Goal: Register for event/course

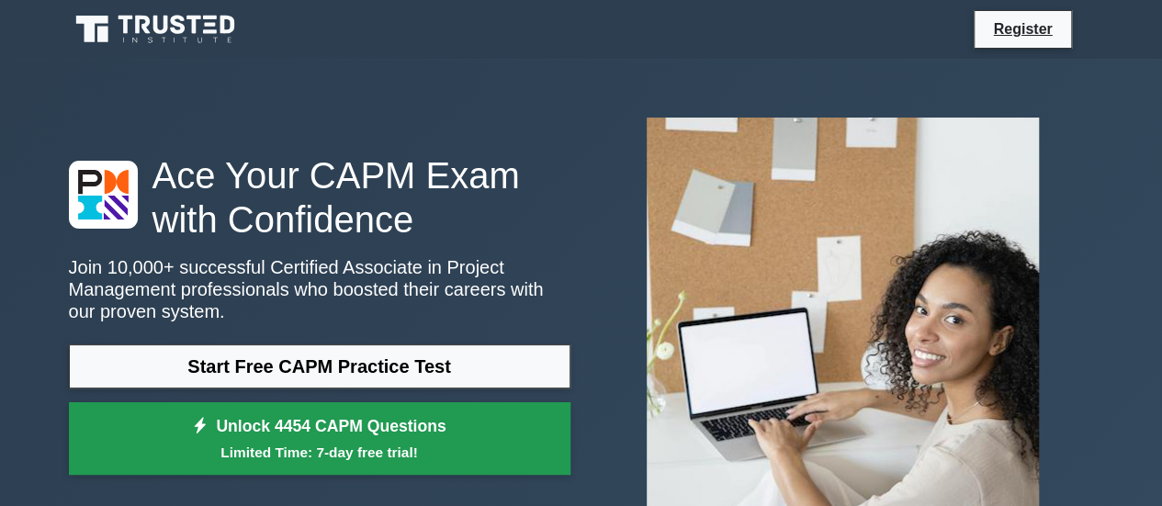
click at [390, 442] on small "Limited Time: 7-day free trial!" at bounding box center [320, 452] width 456 height 21
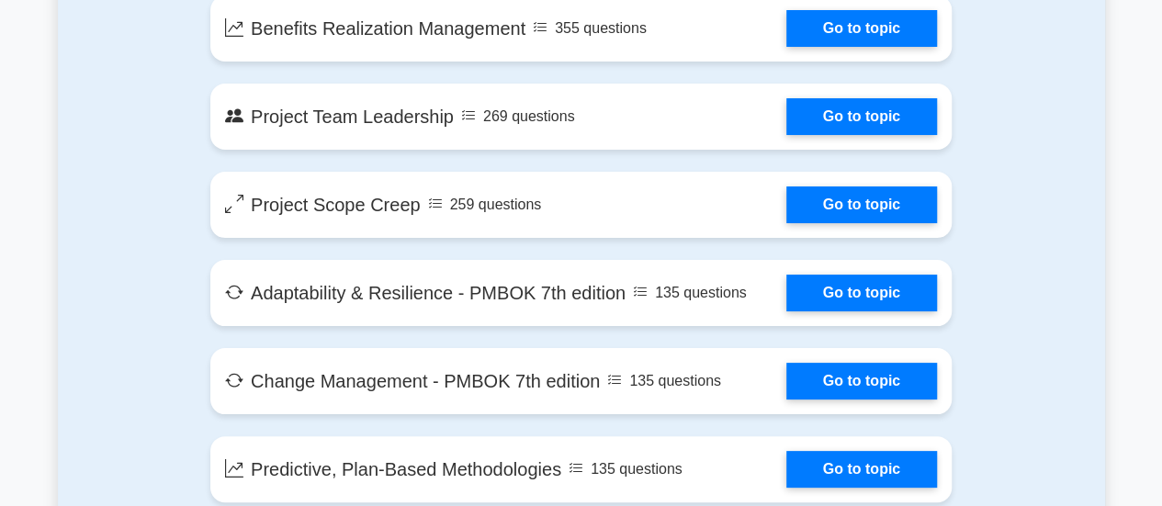
scroll to position [3479, 0]
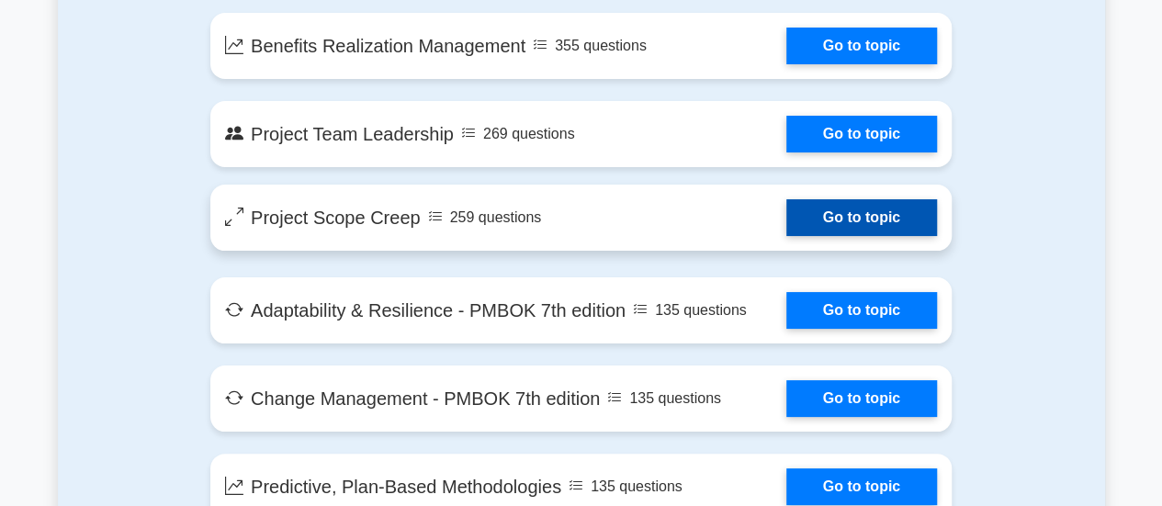
click at [860, 213] on link "Go to topic" at bounding box center [861, 217] width 151 height 37
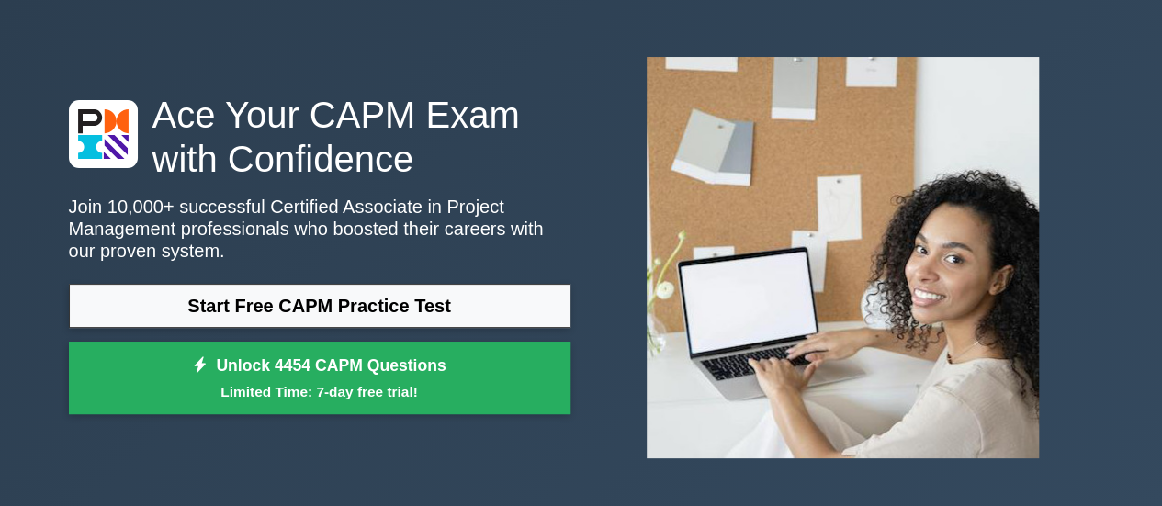
scroll to position [0, 0]
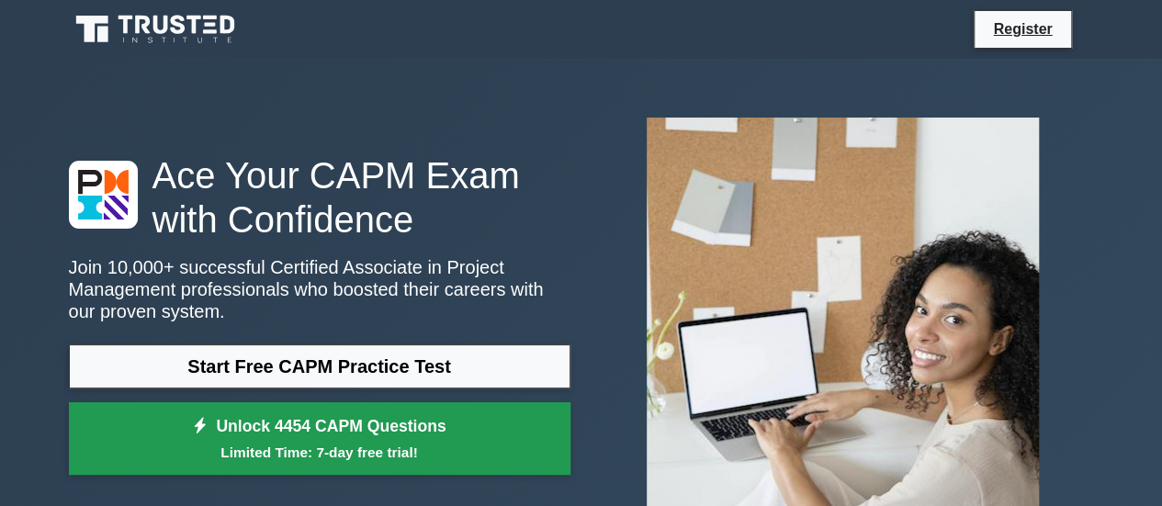
click at [378, 435] on link "Unlock 4454 CAPM Questions Limited Time: 7-day free trial!" at bounding box center [320, 439] width 502 height 74
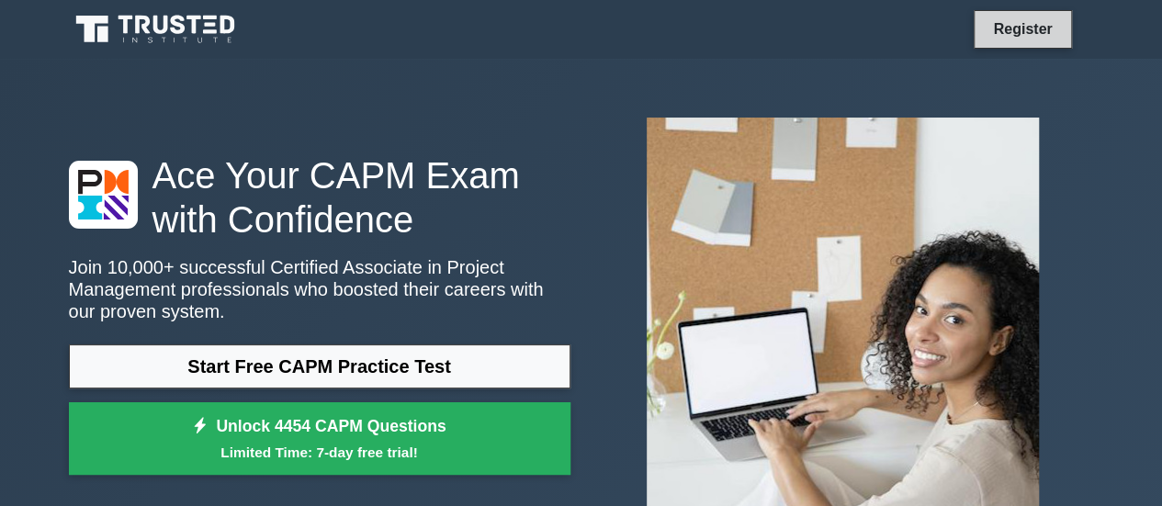
click at [1016, 32] on link "Register" at bounding box center [1022, 28] width 81 height 23
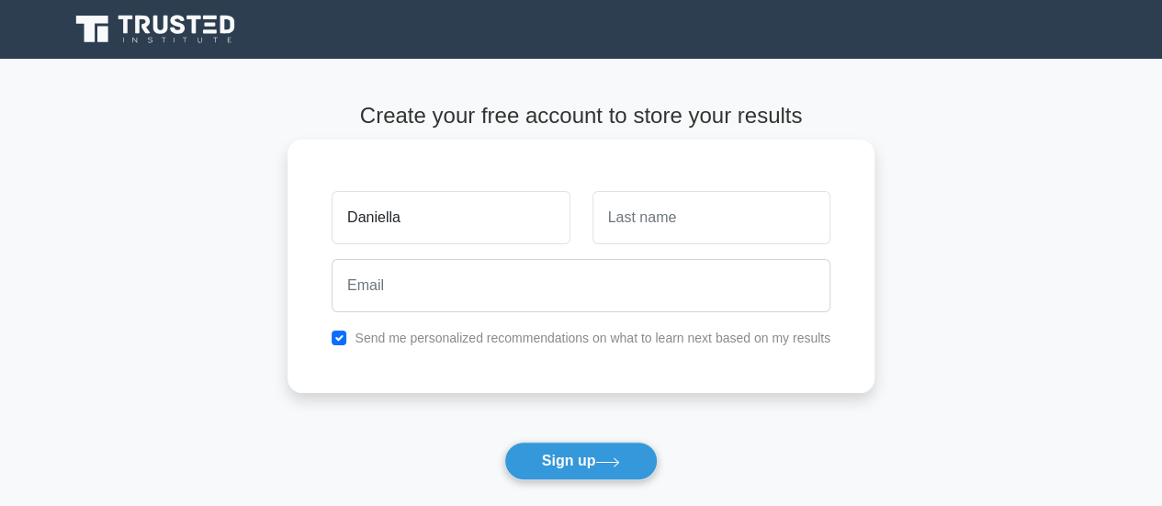
type input "Daniella"
click at [599, 225] on input "text" at bounding box center [712, 217] width 238 height 53
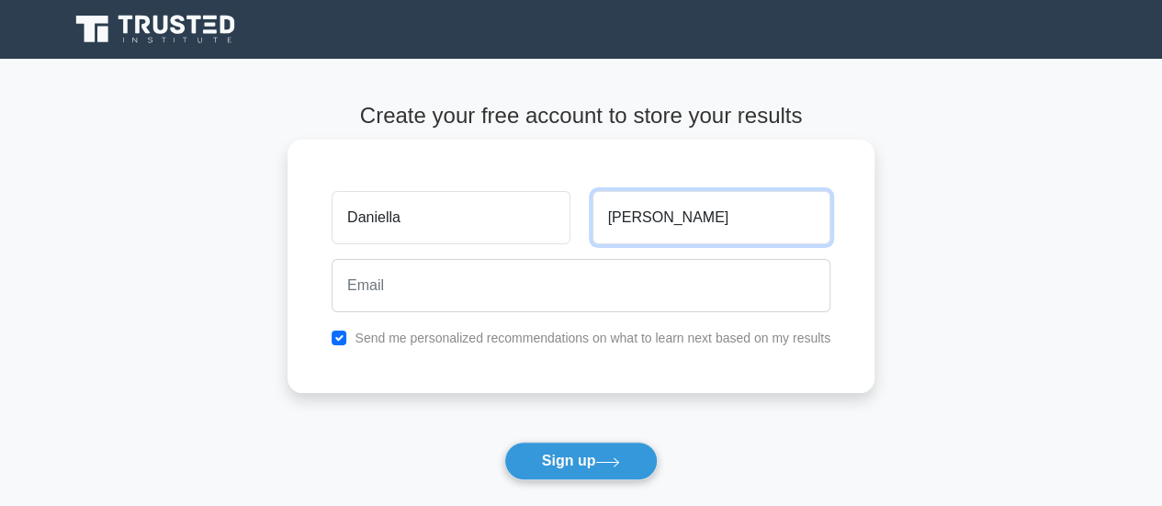
type input "Kleyman"
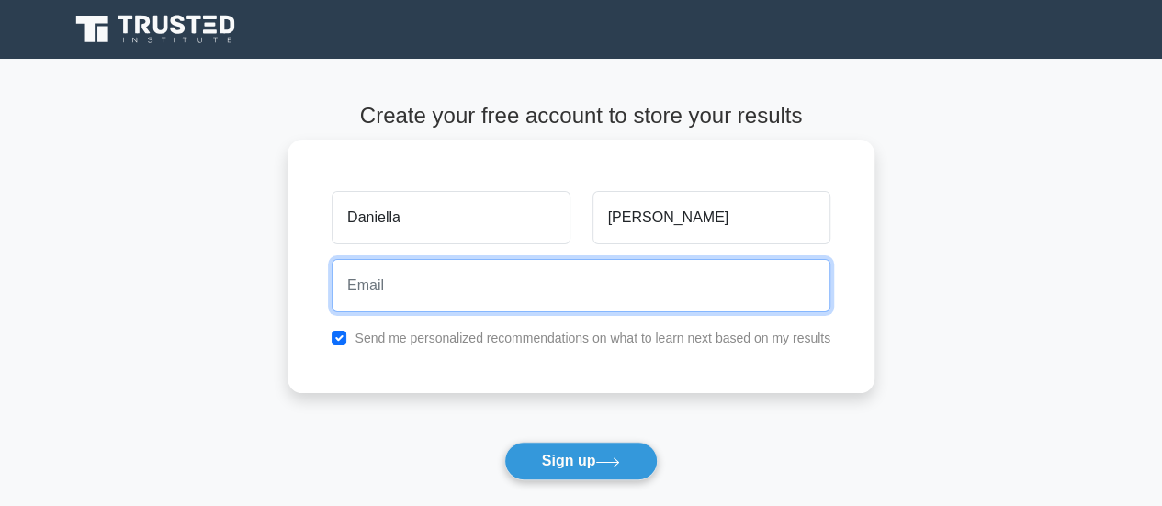
click at [525, 278] on input "email" at bounding box center [581, 285] width 499 height 53
type input "daniellakleymandaniella@gmail.com"
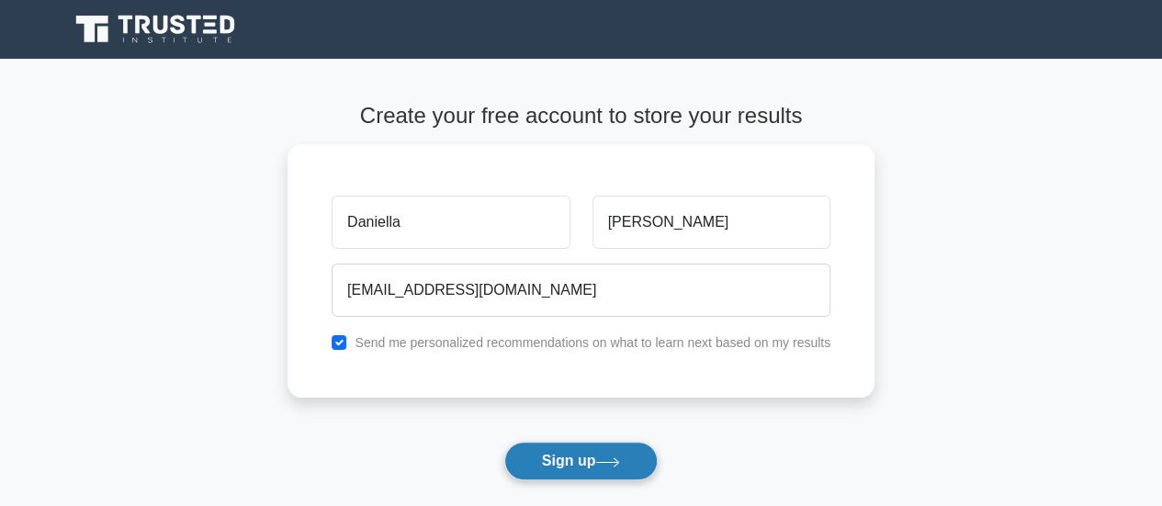
click at [546, 457] on button "Sign up" at bounding box center [581, 461] width 154 height 39
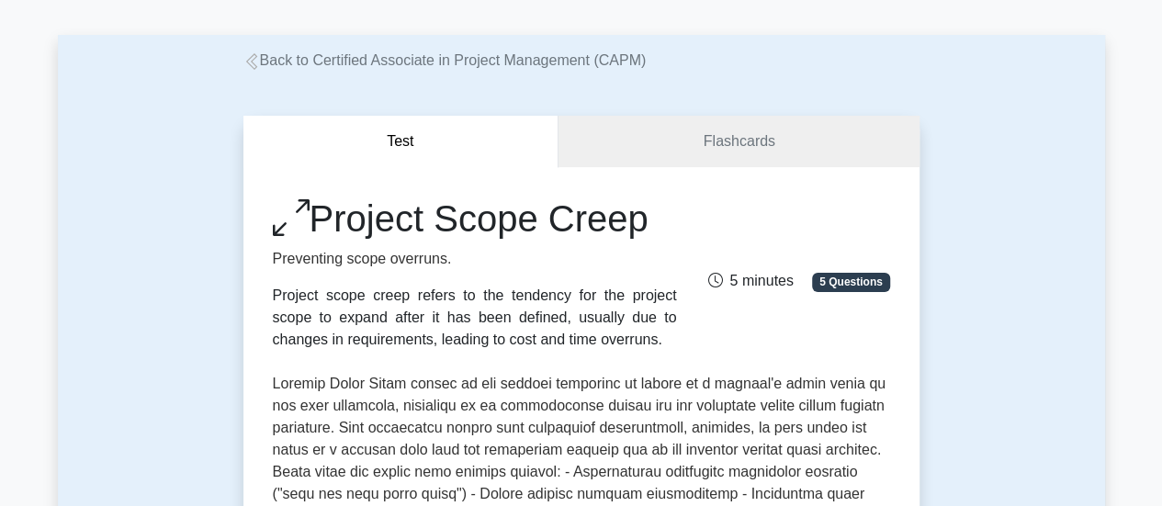
scroll to position [92, 0]
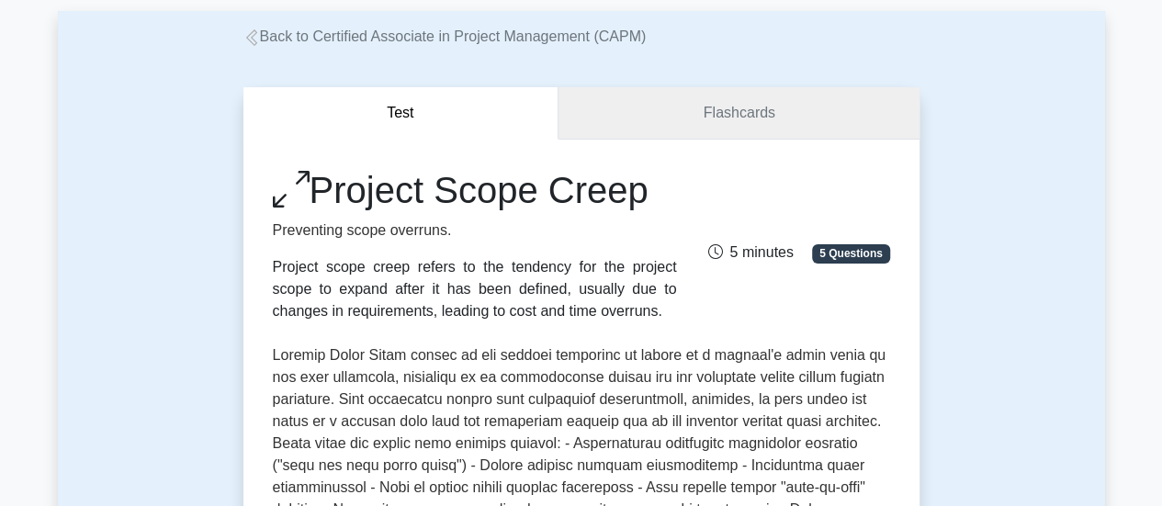
click at [741, 128] on link "Flashcards" at bounding box center [739, 113] width 360 height 52
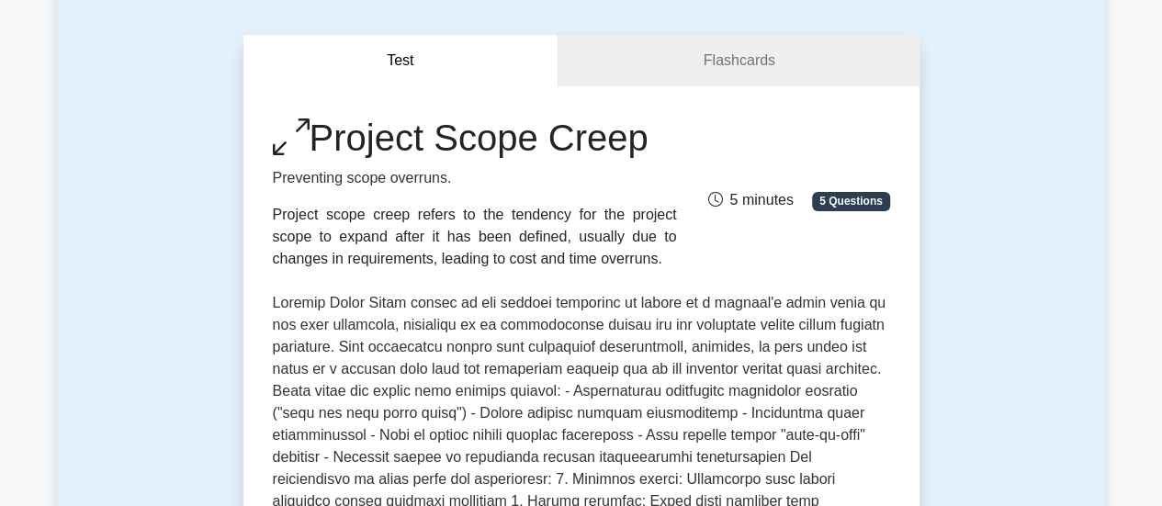
scroll to position [160, 0]
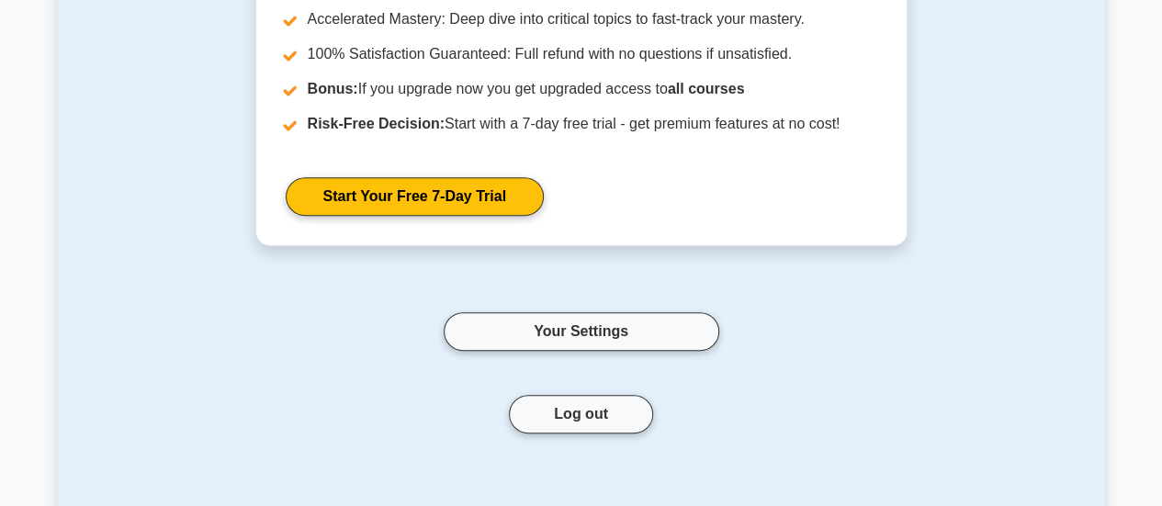
scroll to position [286, 0]
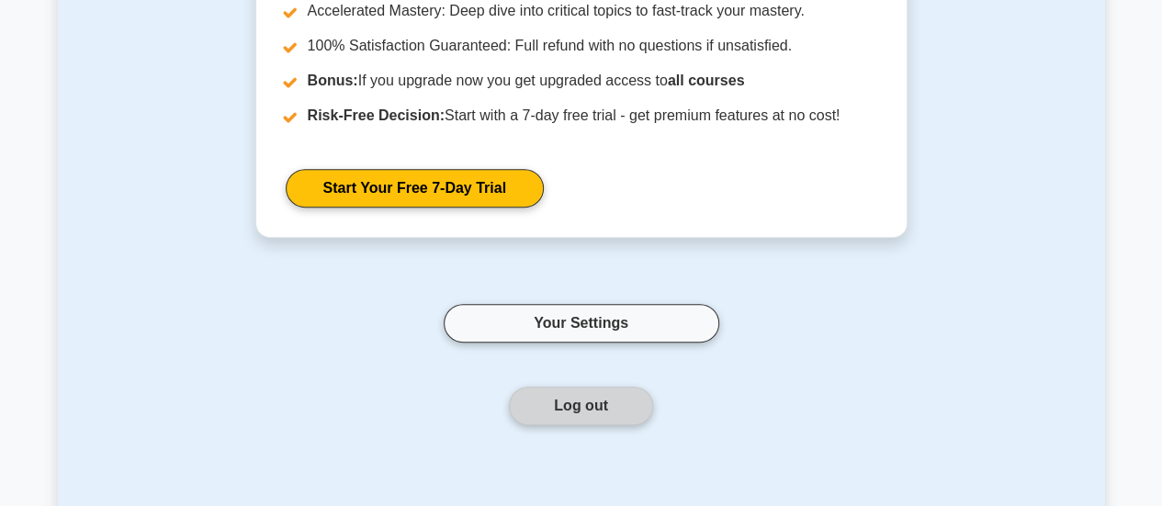
click at [602, 418] on button "Log out" at bounding box center [581, 406] width 144 height 39
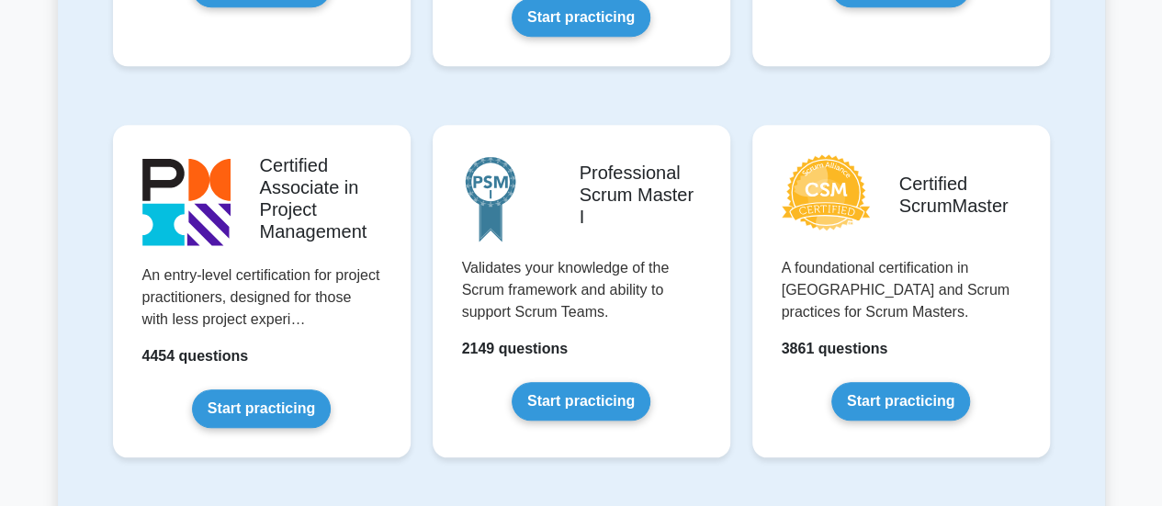
scroll to position [724, 0]
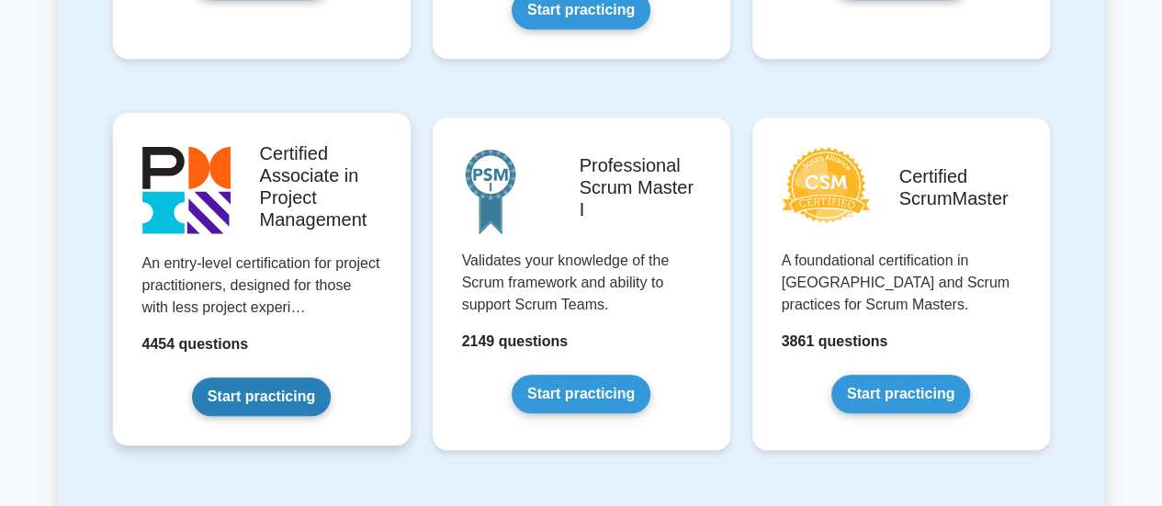
click at [264, 378] on link "Start practicing" at bounding box center [261, 397] width 139 height 39
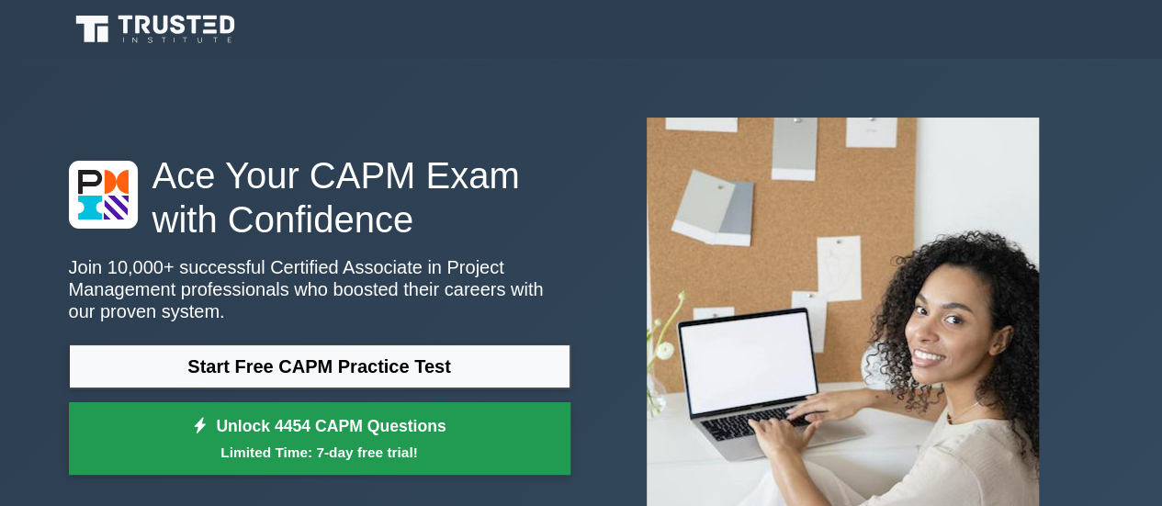
click at [331, 436] on link "Unlock 4454 CAPM Questions Limited Time: 7-day free trial!" at bounding box center [320, 439] width 502 height 74
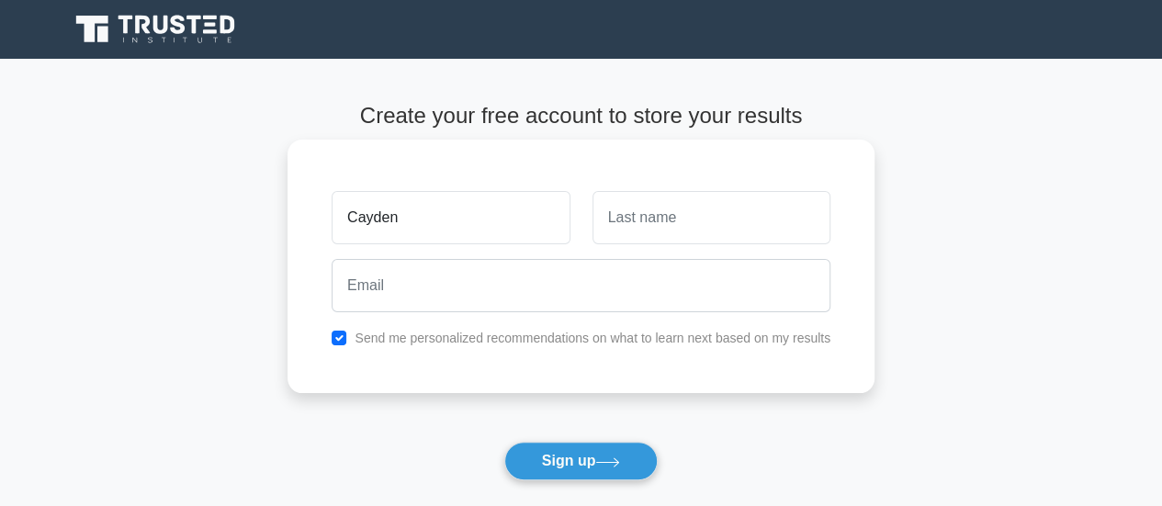
type input "Cayden"
click at [627, 216] on input "text" at bounding box center [712, 217] width 238 height 53
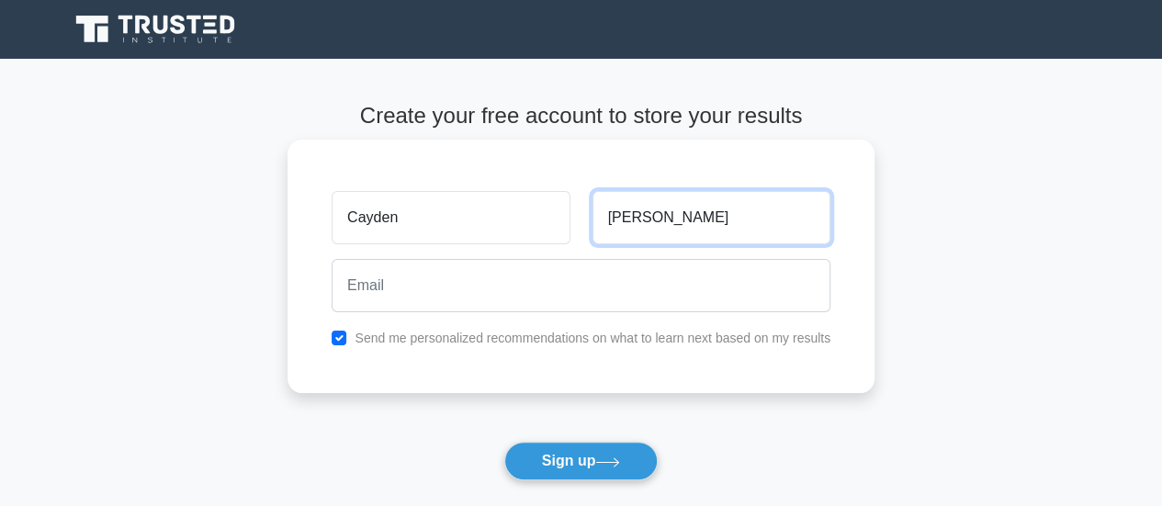
type input "[PERSON_NAME]"
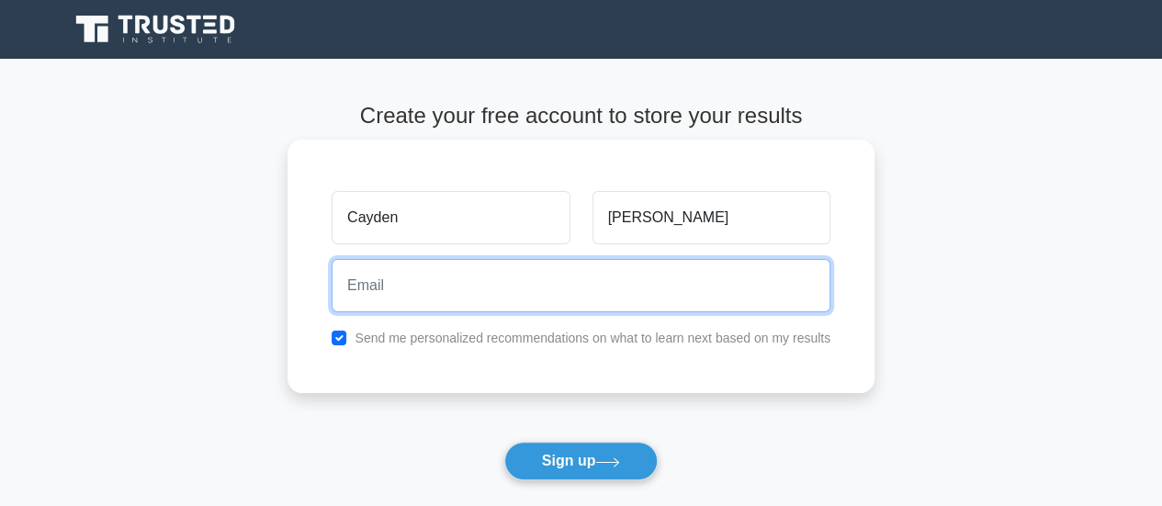
click at [568, 286] on input "email" at bounding box center [581, 285] width 499 height 53
type input "caydenr333@gmail.com"
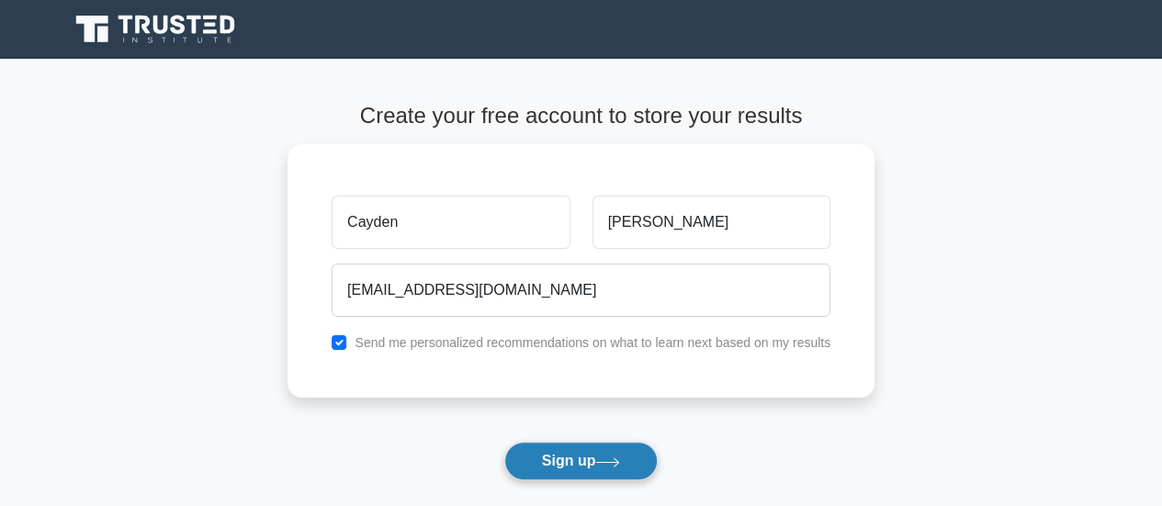
click at [570, 461] on button "Sign up" at bounding box center [581, 461] width 154 height 39
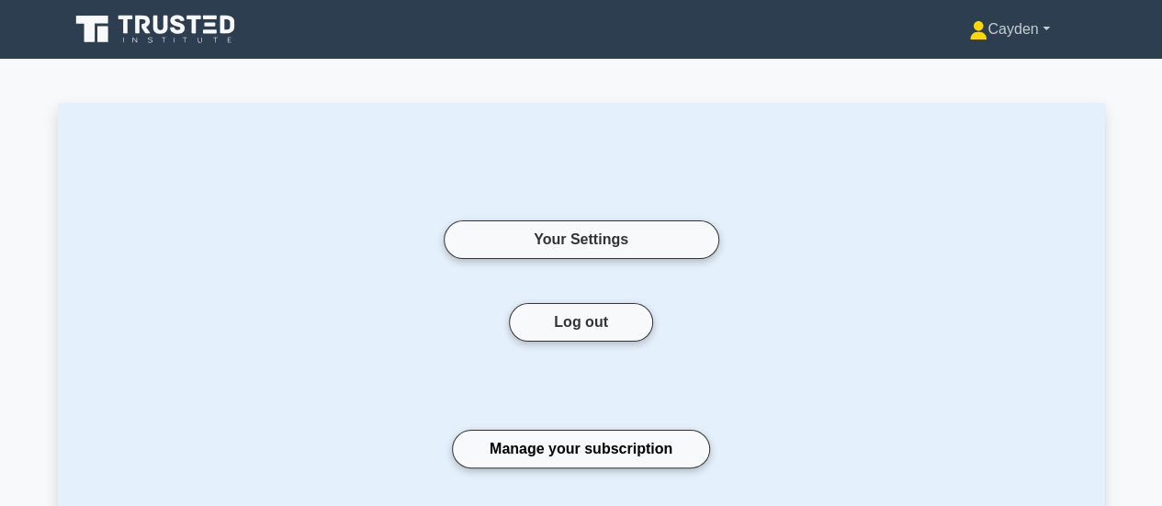
click at [1020, 25] on link "Cayden" at bounding box center [1009, 29] width 168 height 37
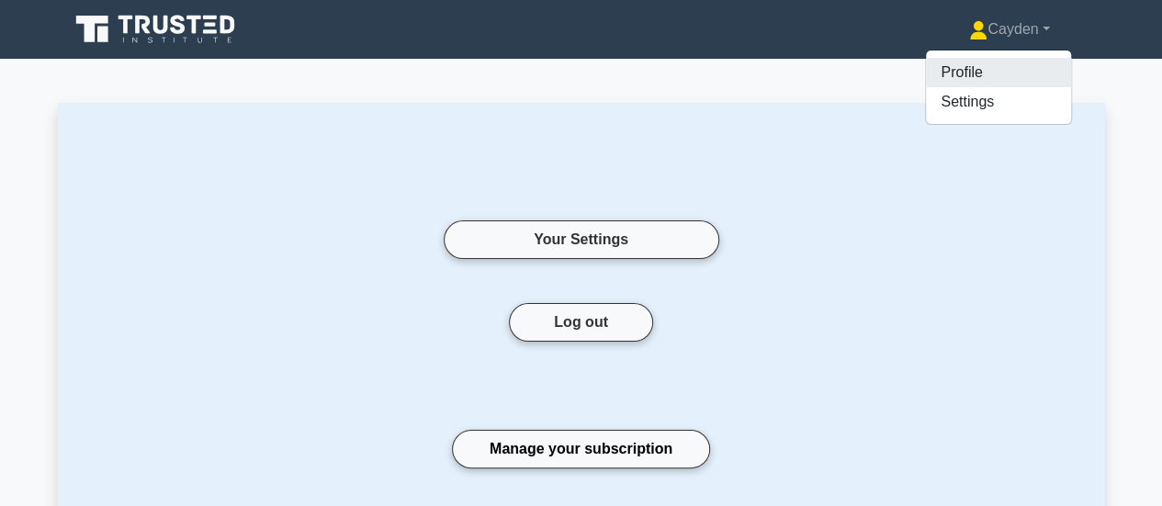
click at [983, 72] on link "Profile" at bounding box center [998, 72] width 145 height 29
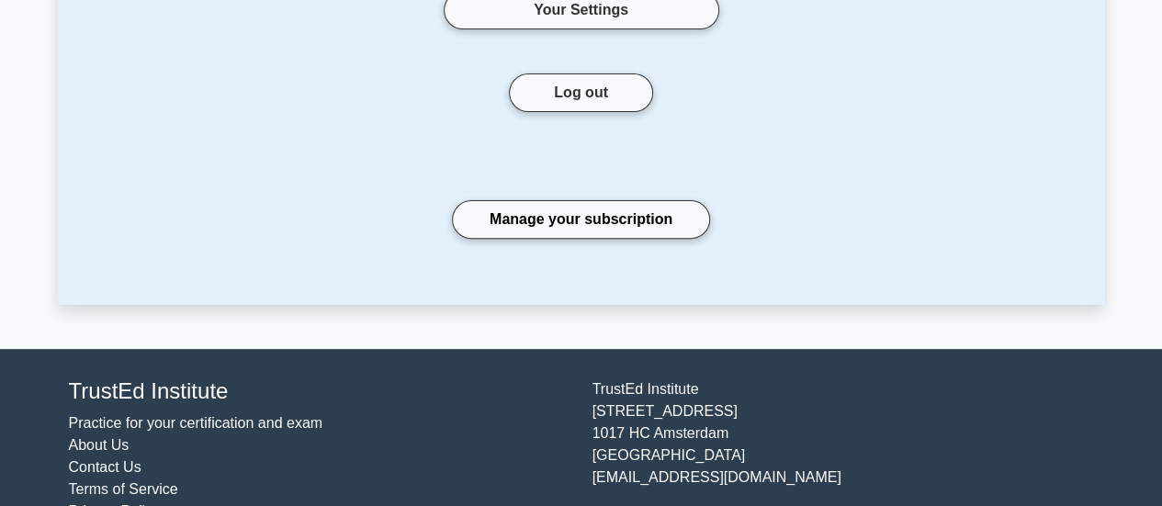
scroll to position [252, 0]
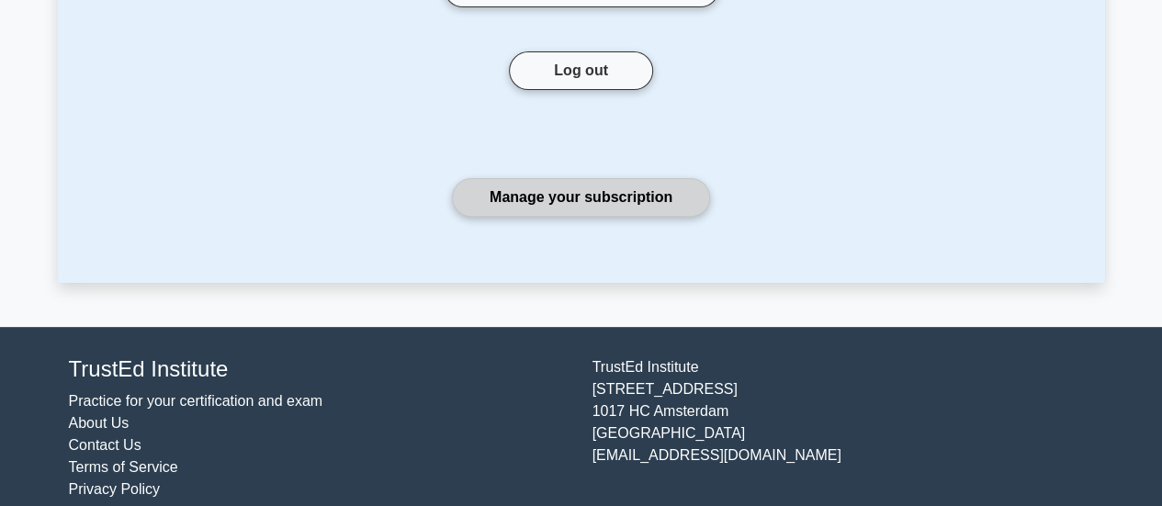
click at [502, 209] on link "Manage your subscription" at bounding box center [581, 197] width 258 height 39
